Goal: Task Accomplishment & Management: Use online tool/utility

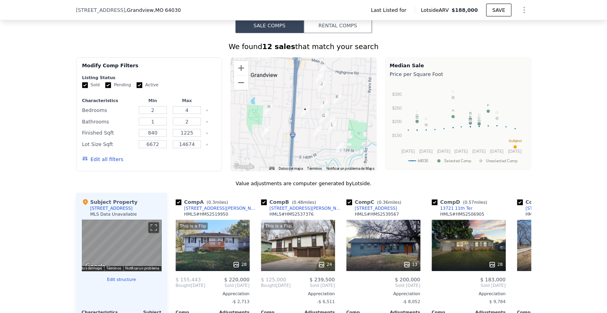
scroll to position [480, 0]
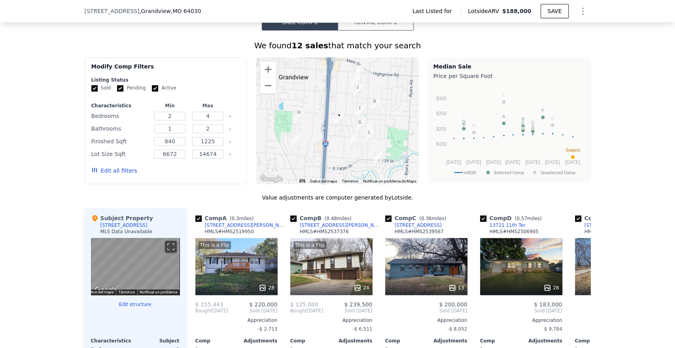
click at [331, 133] on div at bounding box center [337, 120] width 162 height 127
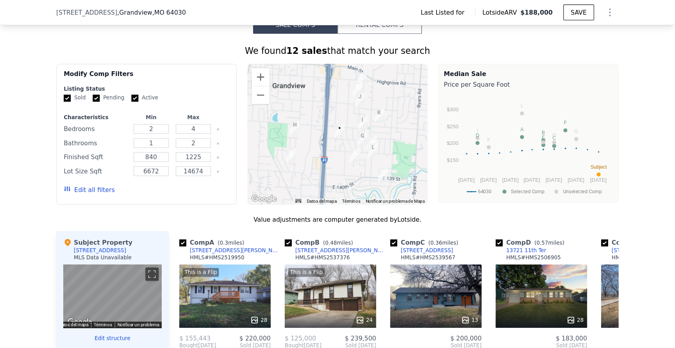
scroll to position [0, 3]
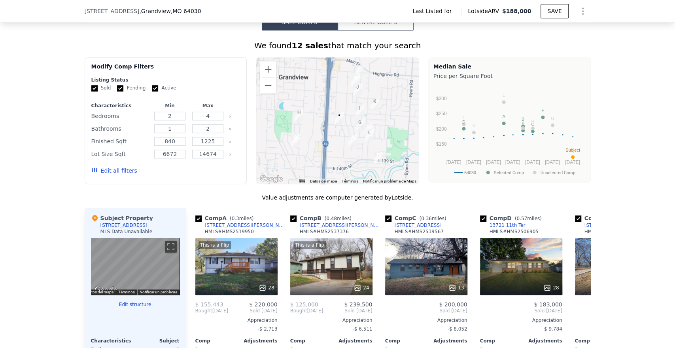
click at [338, 123] on img "13528 Spring St" at bounding box center [339, 117] width 9 height 13
click at [260, 76] on button "Ampliar" at bounding box center [268, 69] width 16 height 16
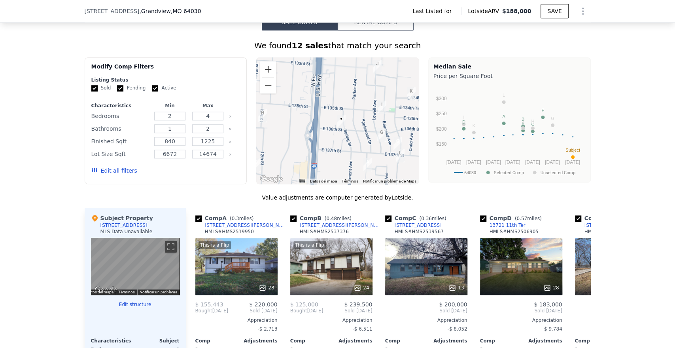
click at [262, 76] on button "Ampliar" at bounding box center [268, 69] width 16 height 16
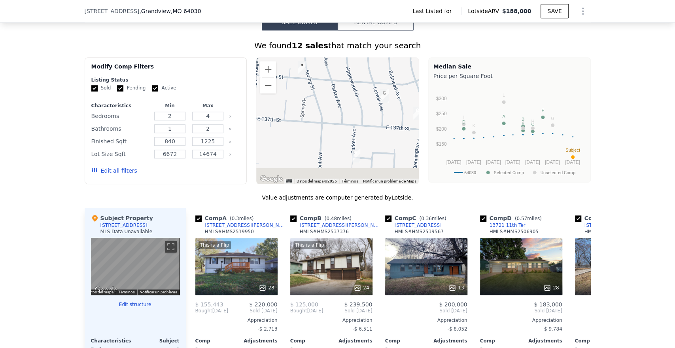
drag, startPoint x: 379, startPoint y: 151, endPoint x: 334, endPoint y: 87, distance: 78.1
click at [334, 87] on div at bounding box center [337, 120] width 162 height 127
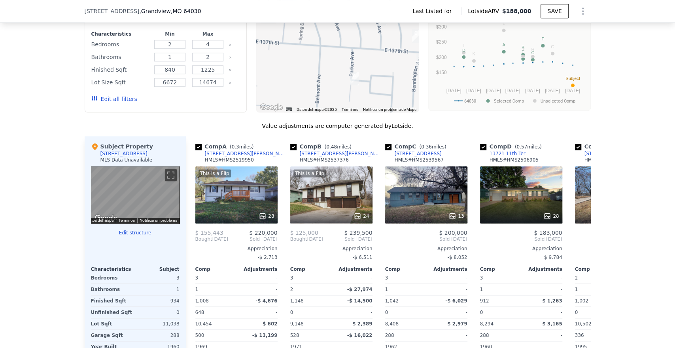
scroll to position [568, 0]
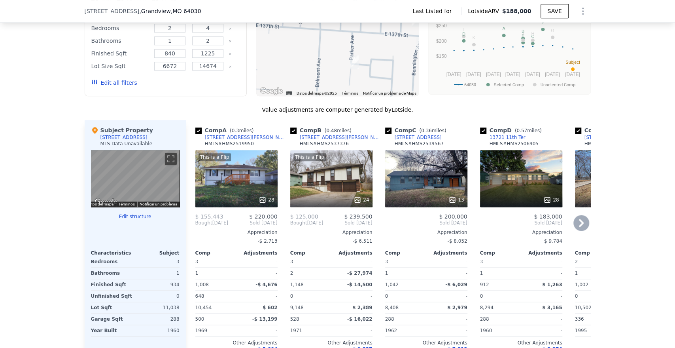
click at [345, 191] on div "This is a Flip 24" at bounding box center [331, 178] width 82 height 57
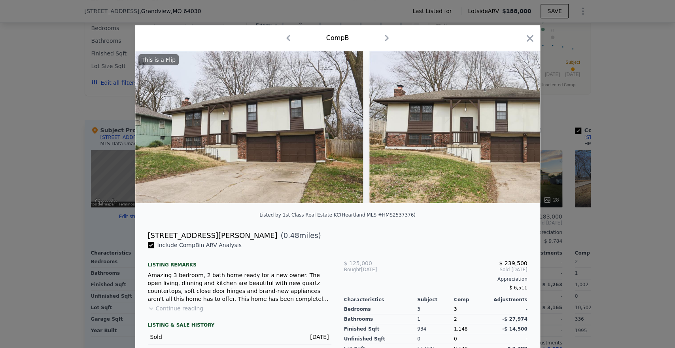
click at [385, 35] on icon "button" at bounding box center [387, 38] width 4 height 6
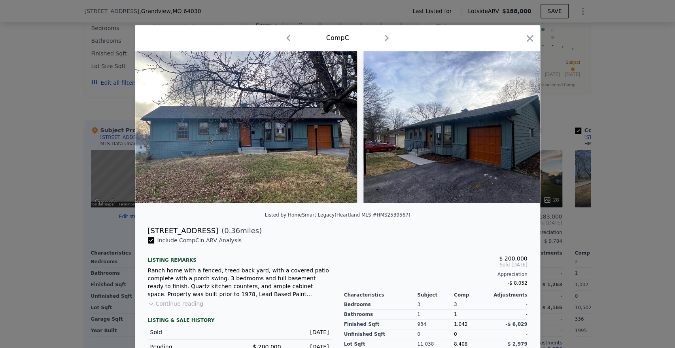
click at [286, 39] on icon "button" at bounding box center [288, 38] width 13 height 13
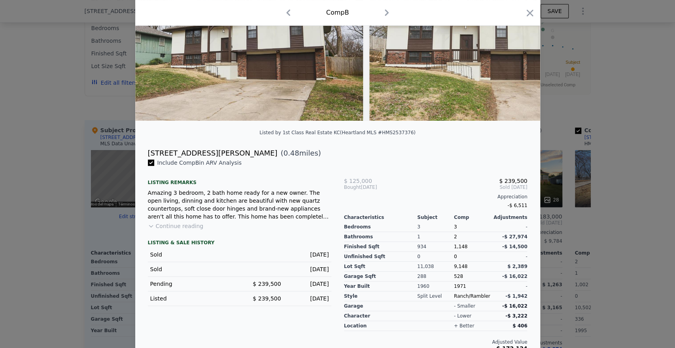
scroll to position [88, 0]
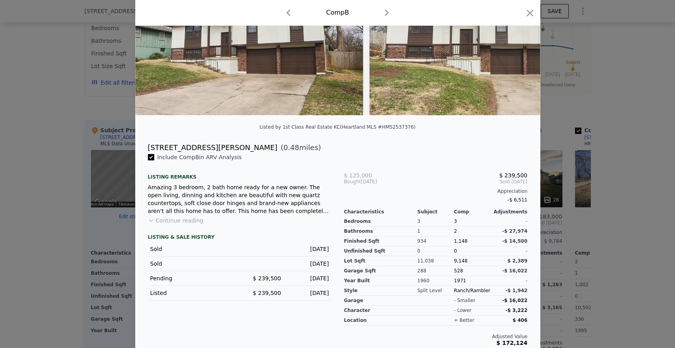
click at [595, 176] on div at bounding box center [337, 174] width 675 height 348
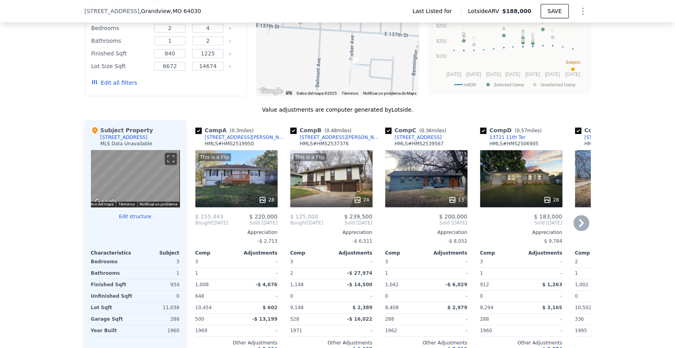
click at [241, 189] on div "This is a Flip 28" at bounding box center [236, 178] width 82 height 57
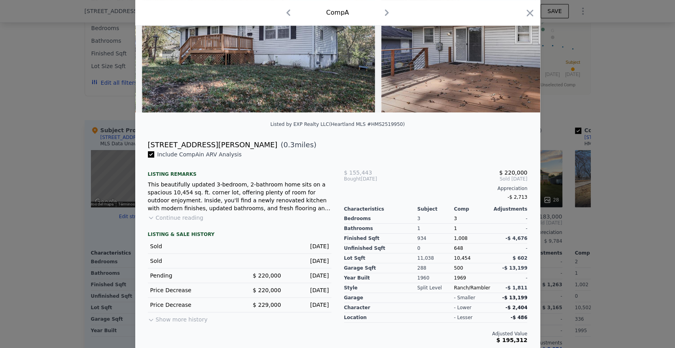
scroll to position [98, 0]
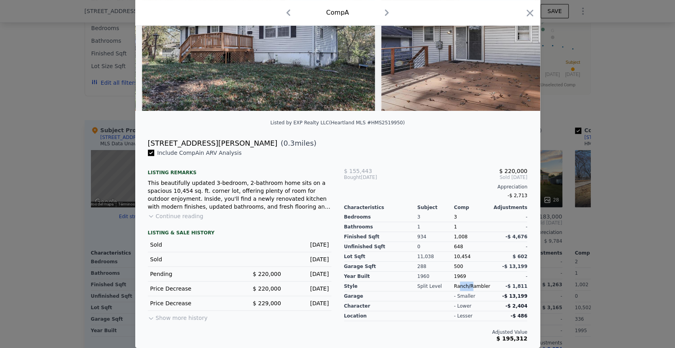
drag, startPoint x: 456, startPoint y: 287, endPoint x: 468, endPoint y: 287, distance: 12.7
click at [468, 287] on div "Ranch/Rambler" at bounding box center [472, 286] width 37 height 10
click at [470, 287] on div "Ranch/Rambler" at bounding box center [472, 286] width 37 height 10
click at [571, 214] on div at bounding box center [337, 174] width 675 height 348
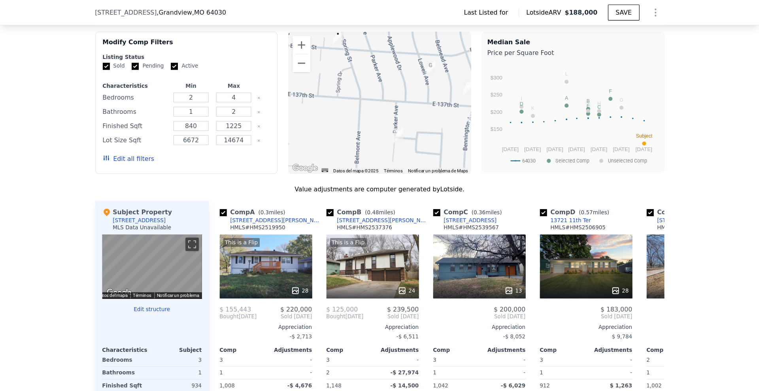
scroll to position [480, 0]
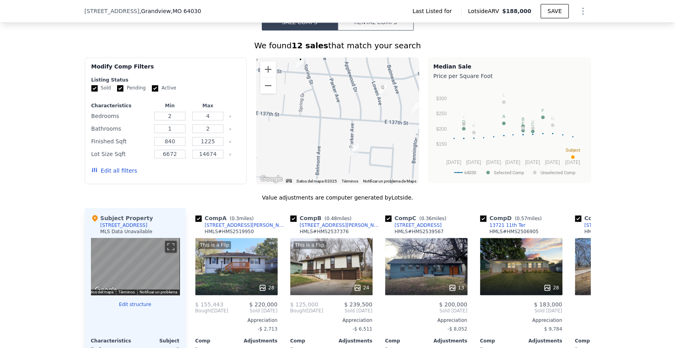
click at [332, 106] on div at bounding box center [337, 120] width 162 height 127
click at [261, 93] on button "Reducir" at bounding box center [268, 85] width 16 height 16
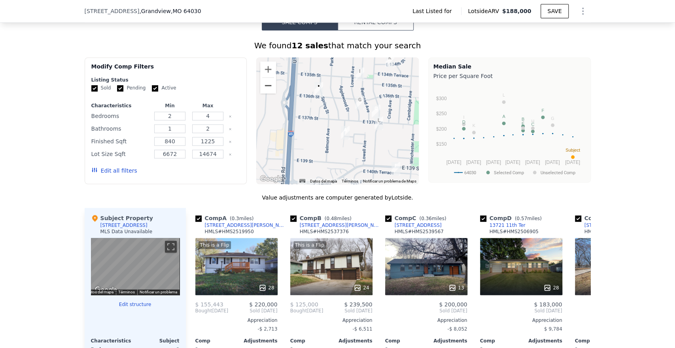
click at [372, 25] on button "Rental Comps" at bounding box center [376, 22] width 76 height 17
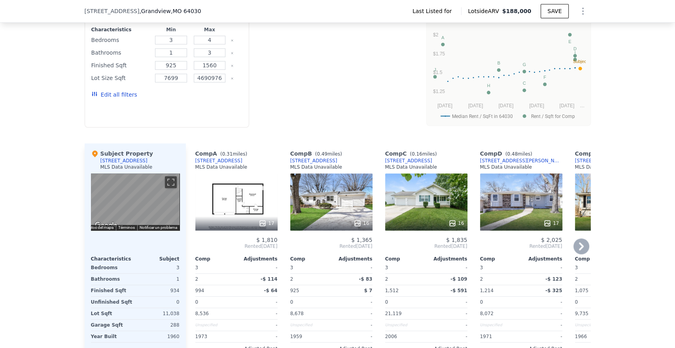
scroll to position [876, 0]
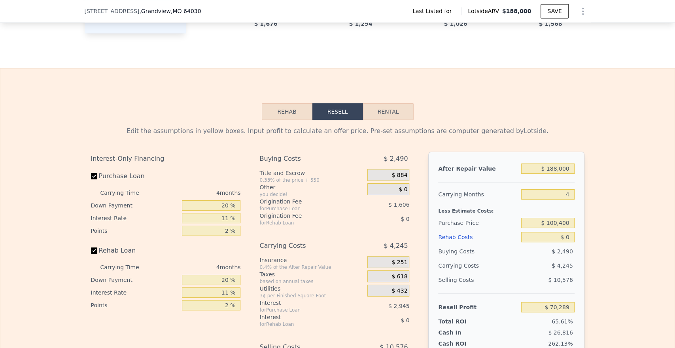
click at [387, 120] on button "Rental" at bounding box center [388, 111] width 51 height 17
select select "30"
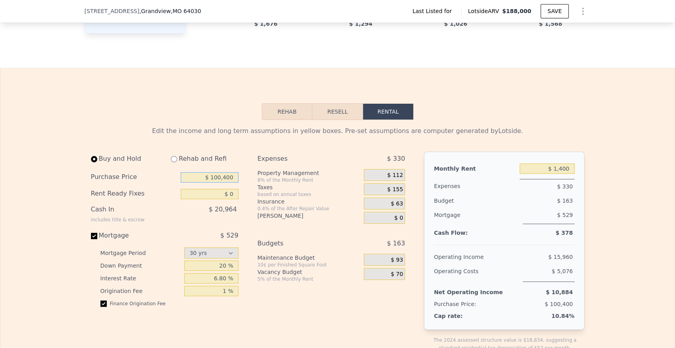
click at [225, 182] on input "$ 100,400" at bounding box center [210, 177] width 58 height 10
type input "$ 138,000"
click at [556, 174] on input "$ 1,400" at bounding box center [546, 168] width 55 height 10
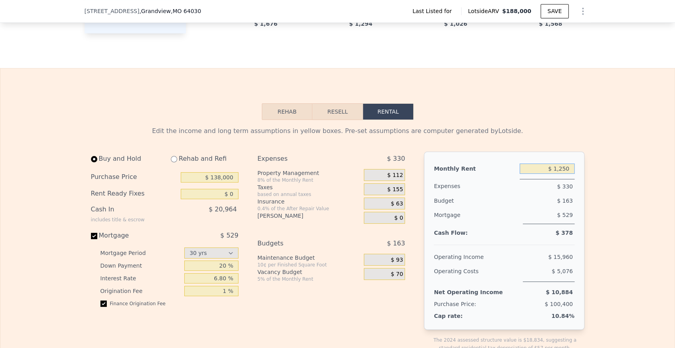
type input "$ 1,400"
click at [232, 182] on input "$ 138,000" at bounding box center [210, 177] width 58 height 10
type input "$ 135,000"
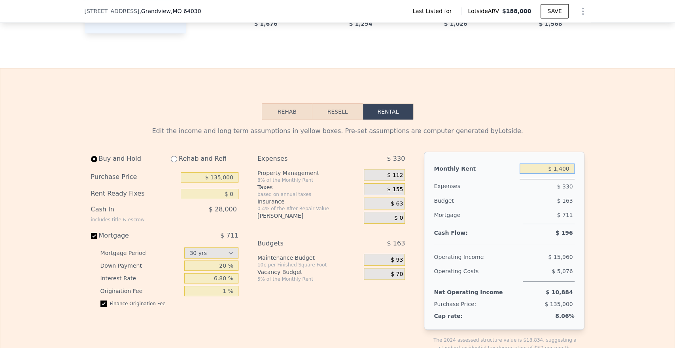
click at [556, 174] on input "$ 1,400" at bounding box center [546, 168] width 55 height 10
type input "$ 1,400"
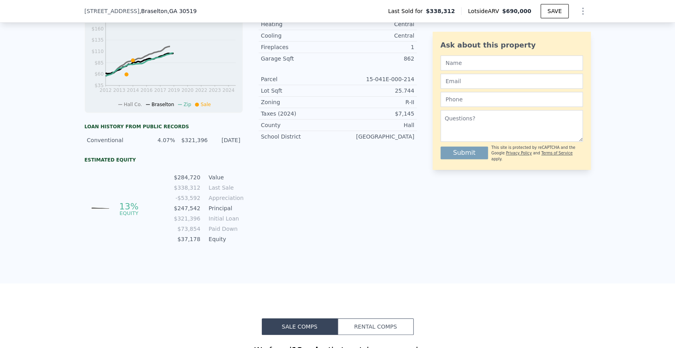
scroll to position [524, 0]
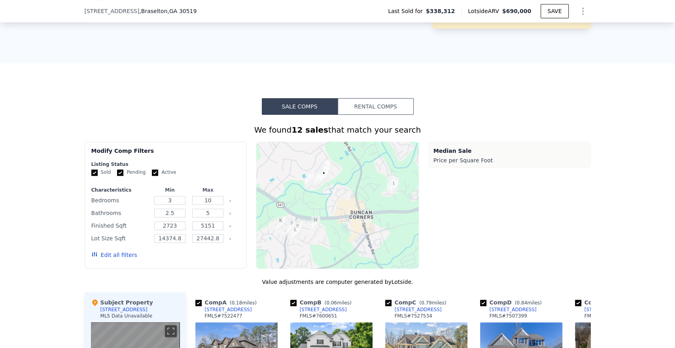
click at [359, 109] on button "Rental Comps" at bounding box center [376, 106] width 76 height 17
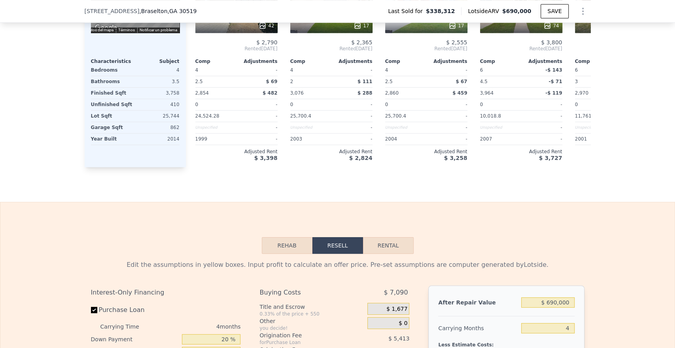
scroll to position [876, 0]
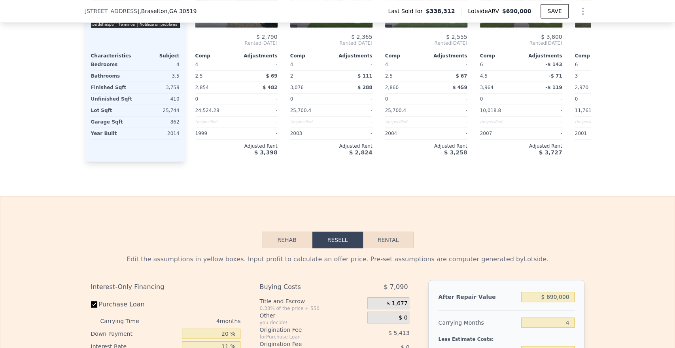
click at [396, 247] on button "Rental" at bounding box center [388, 239] width 51 height 17
select select "30"
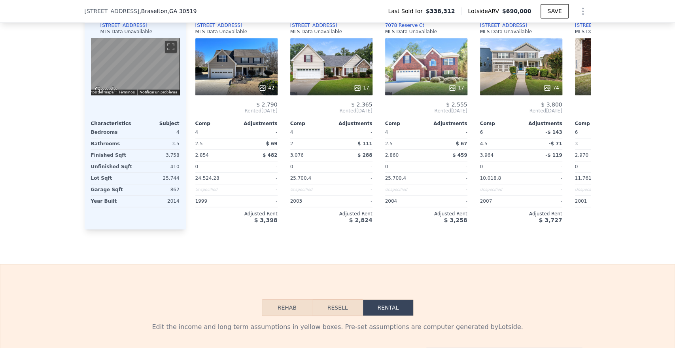
scroll to position [920, 0]
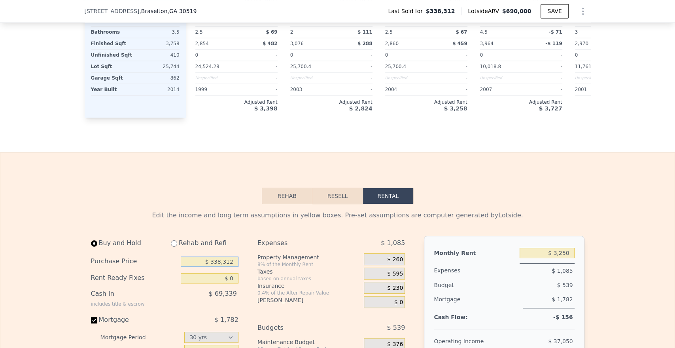
click at [224, 266] on input "$ 338,312" at bounding box center [210, 261] width 58 height 10
type input "$ 600,000"
click at [557, 257] on div "Monthly Rent $ 3,250 Expenses $ 1,085 Budget $ 539 Mortgage $ 3,161 Cash Flow: …" at bounding box center [504, 325] width 160 height 178
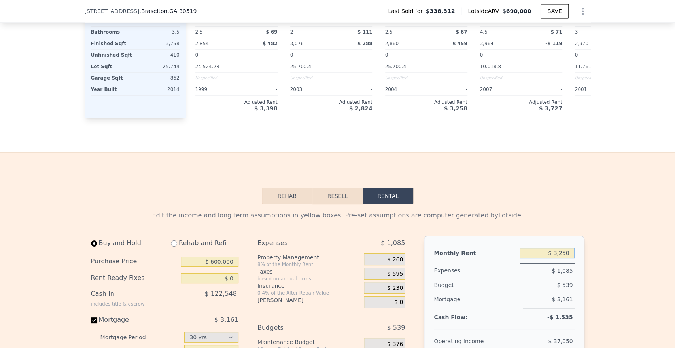
click at [557, 258] on input "$ 3,250" at bounding box center [546, 252] width 55 height 10
type input "$ 3"
type input "$ 4,000"
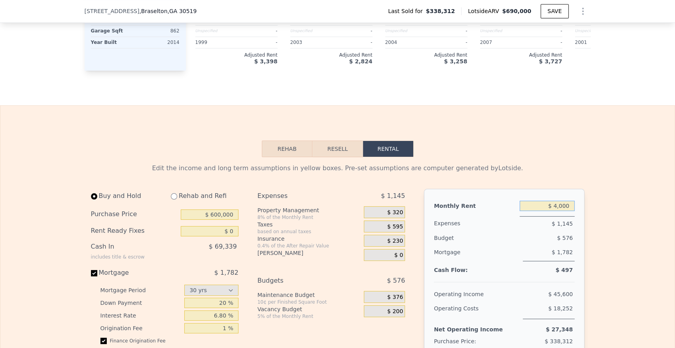
scroll to position [1007, 0]
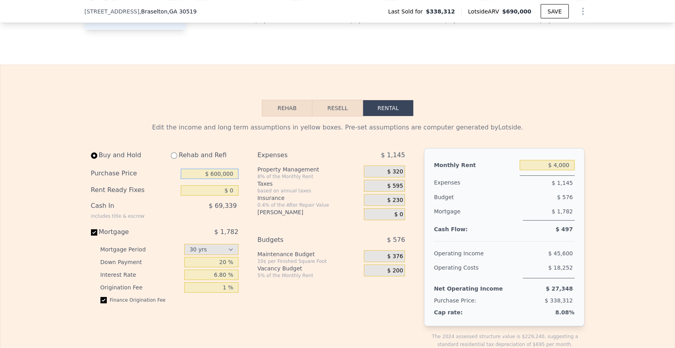
click at [217, 179] on input "$ 600,000" at bounding box center [210, 173] width 58 height 10
click at [554, 170] on input "$ 4,000" at bounding box center [546, 165] width 55 height 10
click at [388, 220] on div "$ 0" at bounding box center [384, 214] width 41 height 12
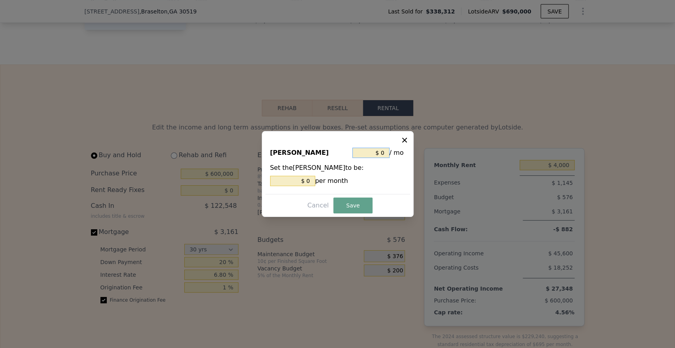
click at [362, 153] on input "$ 0" at bounding box center [370, 152] width 37 height 10
type input "$ 50"
type input "$ 500"
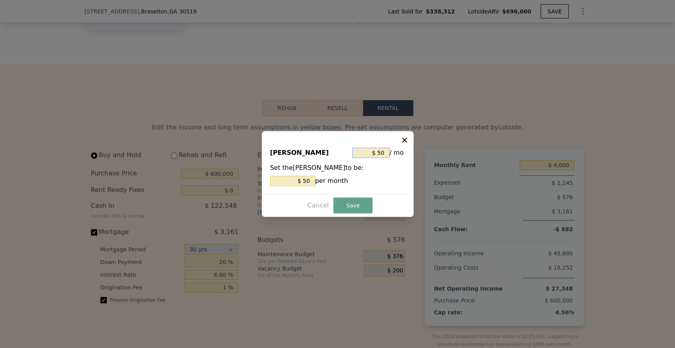
type input "$ 500"
type input "$ 5,000"
type input "$ 500"
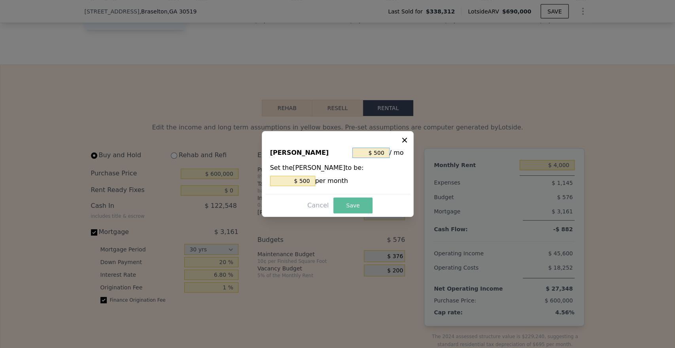
type input "$ 500"
click at [367, 202] on button "Save" at bounding box center [352, 205] width 39 height 16
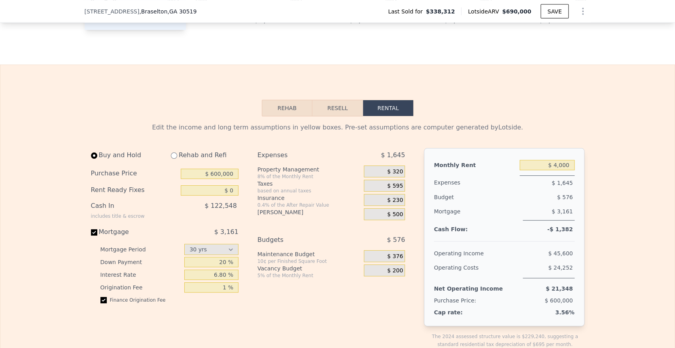
click at [381, 191] on div "$ 595" at bounding box center [384, 185] width 41 height 12
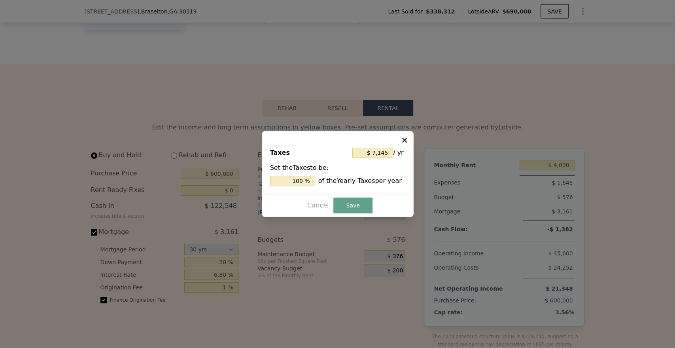
click at [402, 138] on icon at bounding box center [404, 140] width 8 height 8
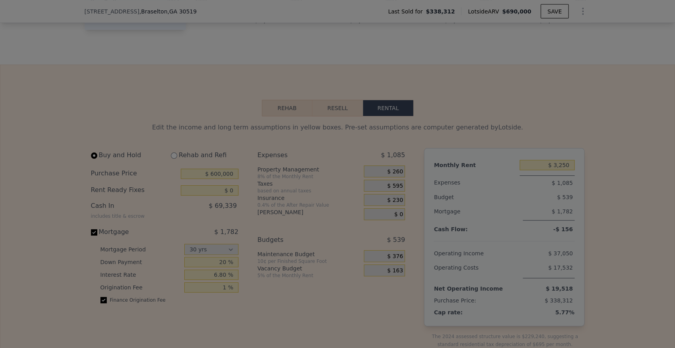
click at [433, 157] on div at bounding box center [337, 174] width 675 height 348
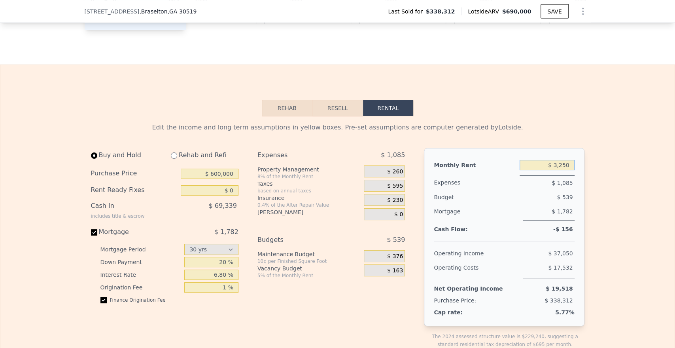
click at [567, 170] on input "$ 3,250" at bounding box center [546, 165] width 55 height 10
type input "$ 4,000"
click at [395, 159] on span "$ 1,145" at bounding box center [393, 155] width 24 height 8
click at [225, 179] on input "$ 600,000" at bounding box center [210, 173] width 58 height 10
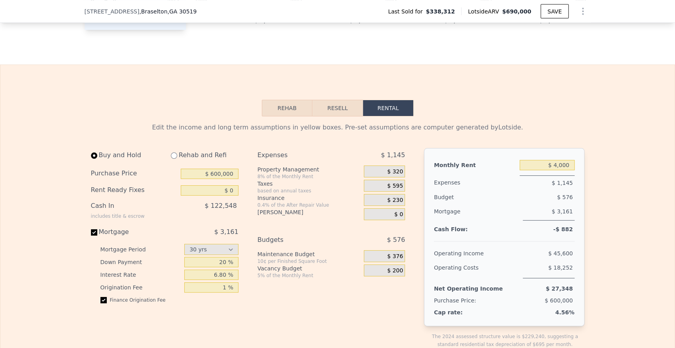
click at [391, 220] on div "$ 0" at bounding box center [384, 214] width 41 height 12
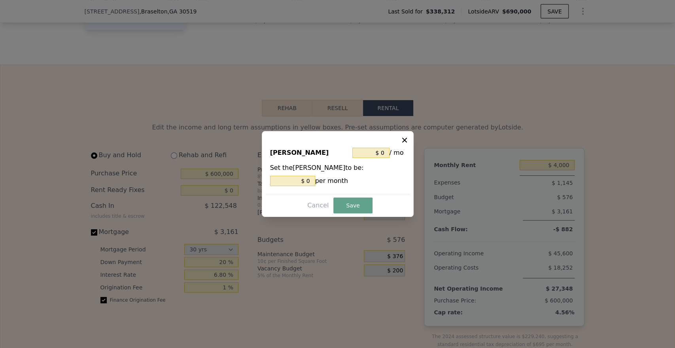
click at [382, 155] on input "$ 0" at bounding box center [370, 152] width 37 height 10
type input "$ 5"
type input "$ 50"
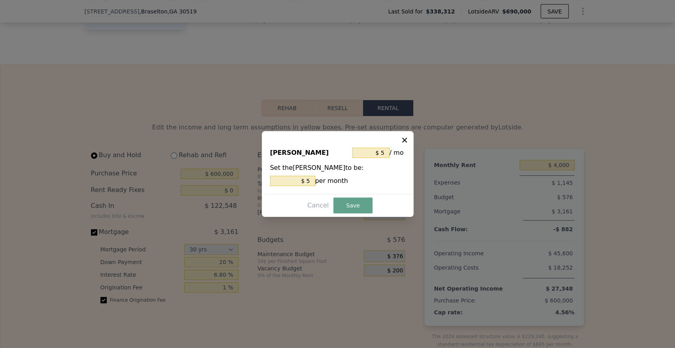
type input "$ 50"
type input "$ 500"
click at [351, 201] on button "Save" at bounding box center [352, 205] width 39 height 16
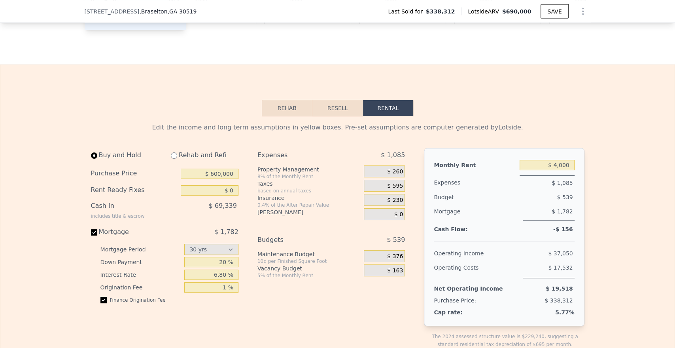
type input "$ 3,250"
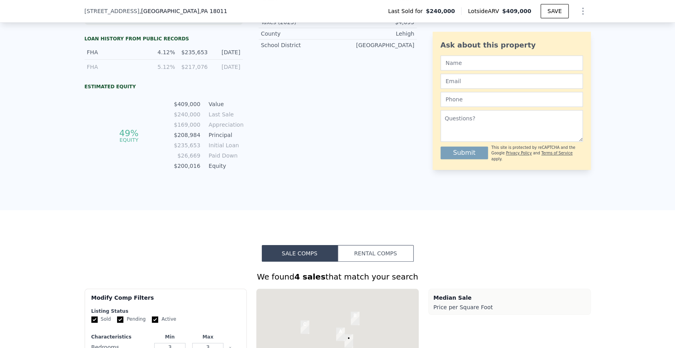
scroll to position [612, 0]
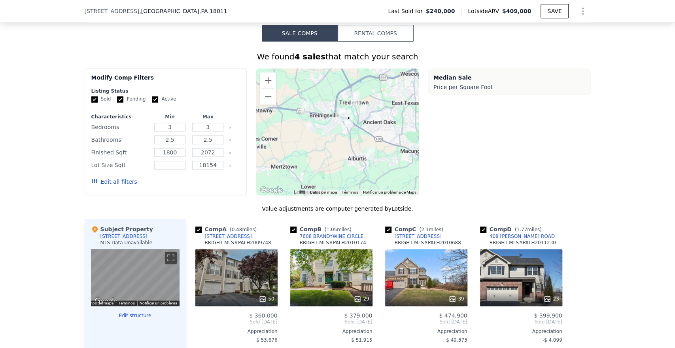
click at [382, 42] on button "Rental Comps" at bounding box center [376, 33] width 76 height 17
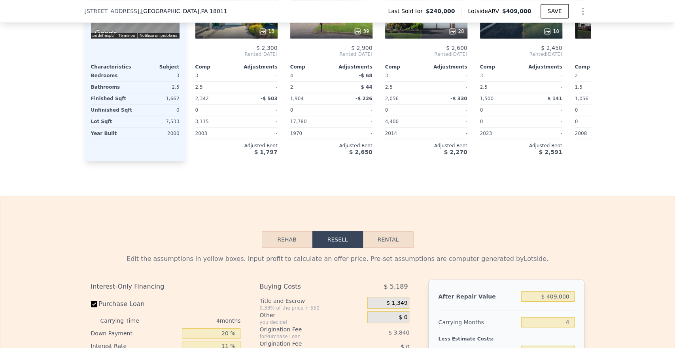
scroll to position [963, 0]
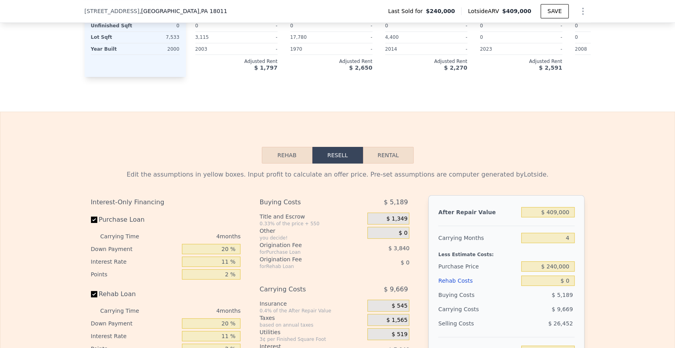
click at [377, 163] on button "Rental" at bounding box center [388, 155] width 51 height 17
select select "30"
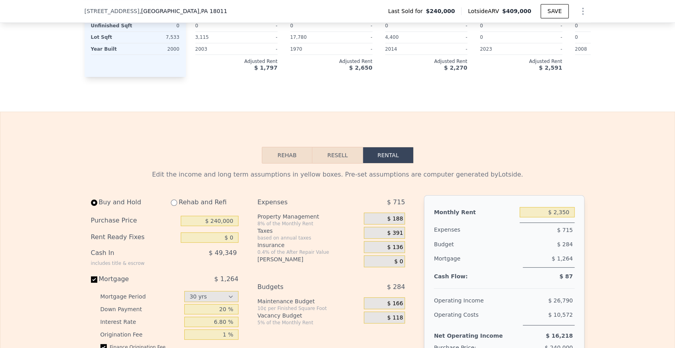
click at [558, 217] on input "$ 2,350" at bounding box center [546, 212] width 55 height 10
click at [224, 226] on input "$ 240,000" at bounding box center [210, 220] width 58 height 10
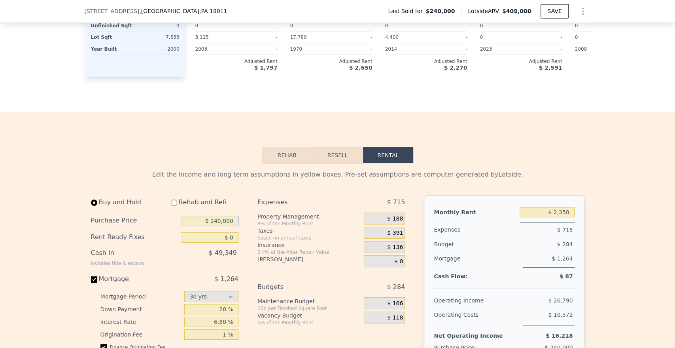
click at [225, 226] on input "$ 240,000" at bounding box center [210, 220] width 58 height 10
type input "$ 300,000"
click at [557, 217] on input "$ 2,350" at bounding box center [546, 212] width 55 height 10
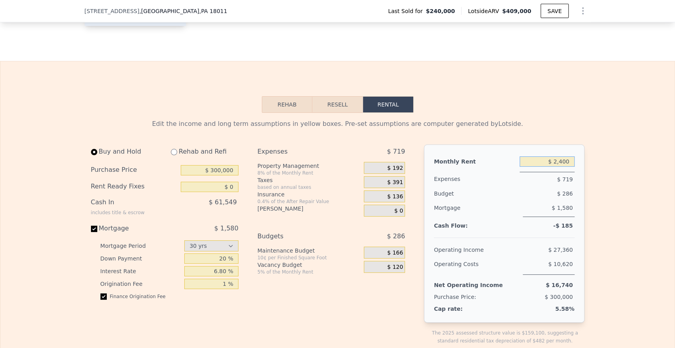
scroll to position [1051, 0]
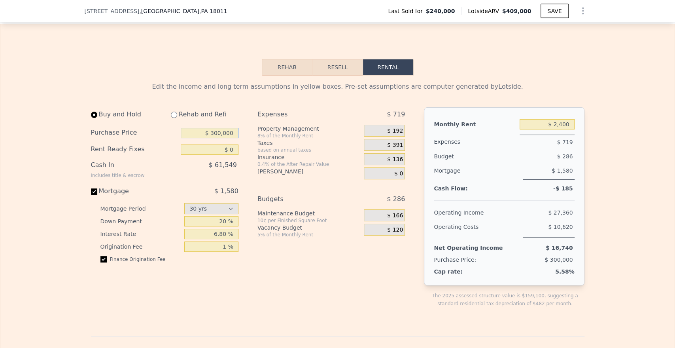
click at [223, 138] on input "$ 300,000" at bounding box center [210, 133] width 58 height 10
type input "$ 2,350"
click at [223, 138] on input "$ 300,000" at bounding box center [210, 133] width 58 height 10
type input "$ 280,000"
click at [551, 129] on input "$ 2,350" at bounding box center [546, 124] width 55 height 10
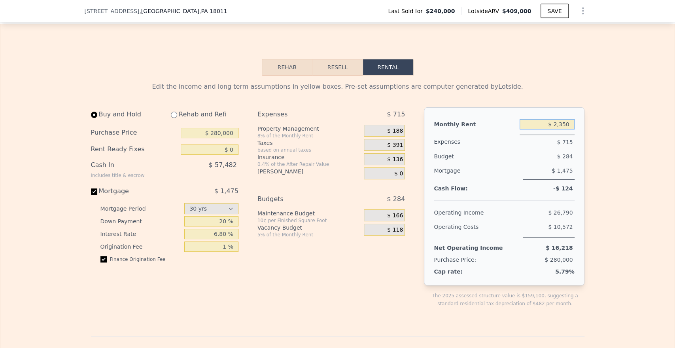
click at [551, 129] on input "$ 2,350" at bounding box center [546, 124] width 55 height 10
type input "$ 1"
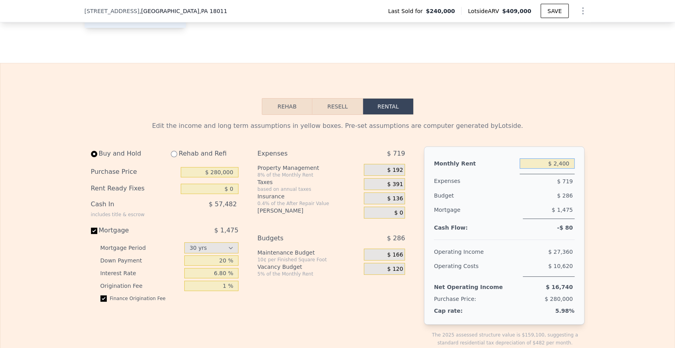
scroll to position [1007, 0]
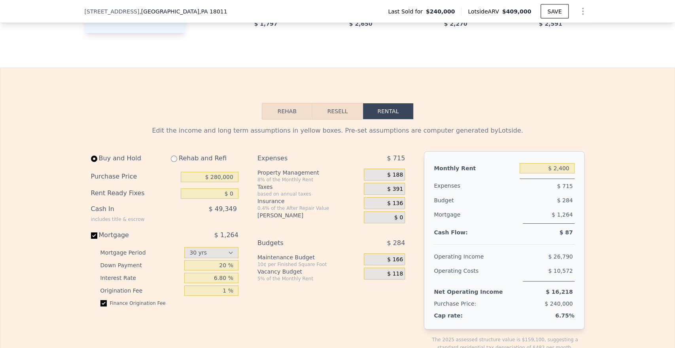
type input "$ 2,350"
